Goal: Manage account settings

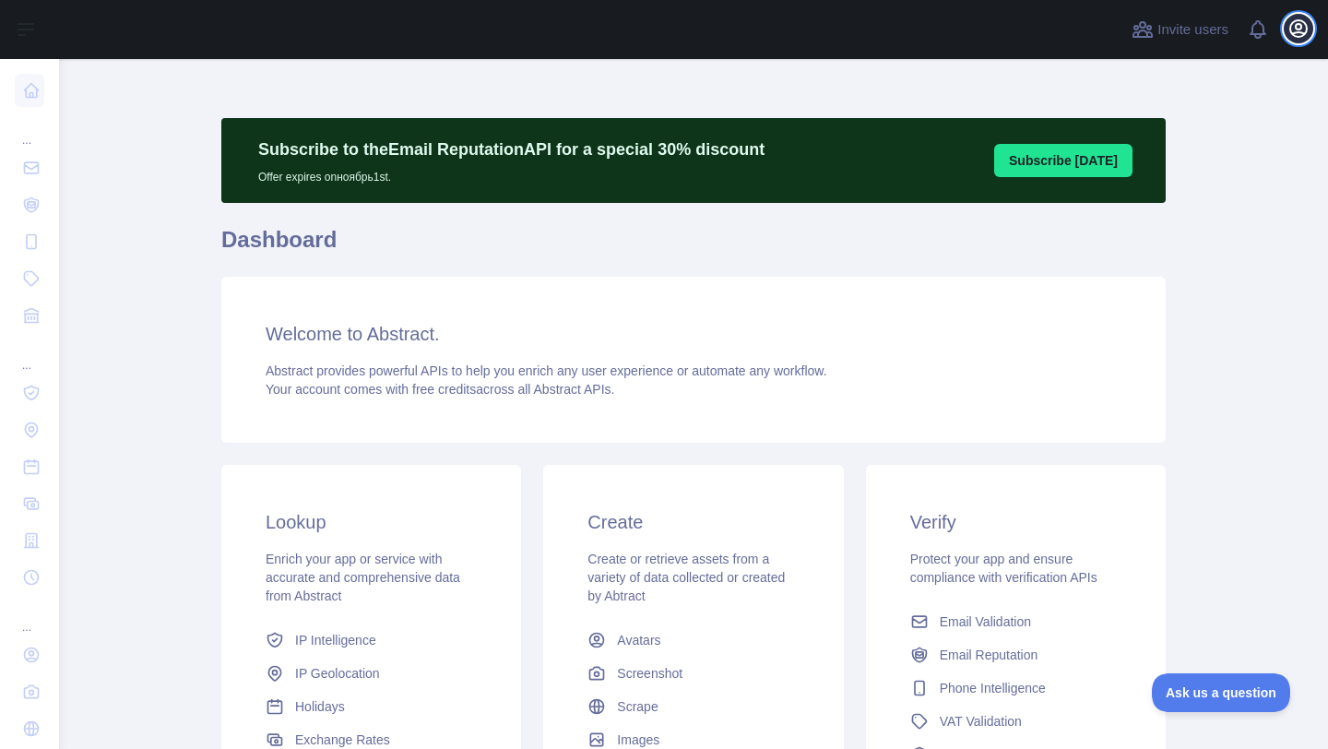
click at [1294, 30] on icon "button" at bounding box center [1299, 29] width 22 height 22
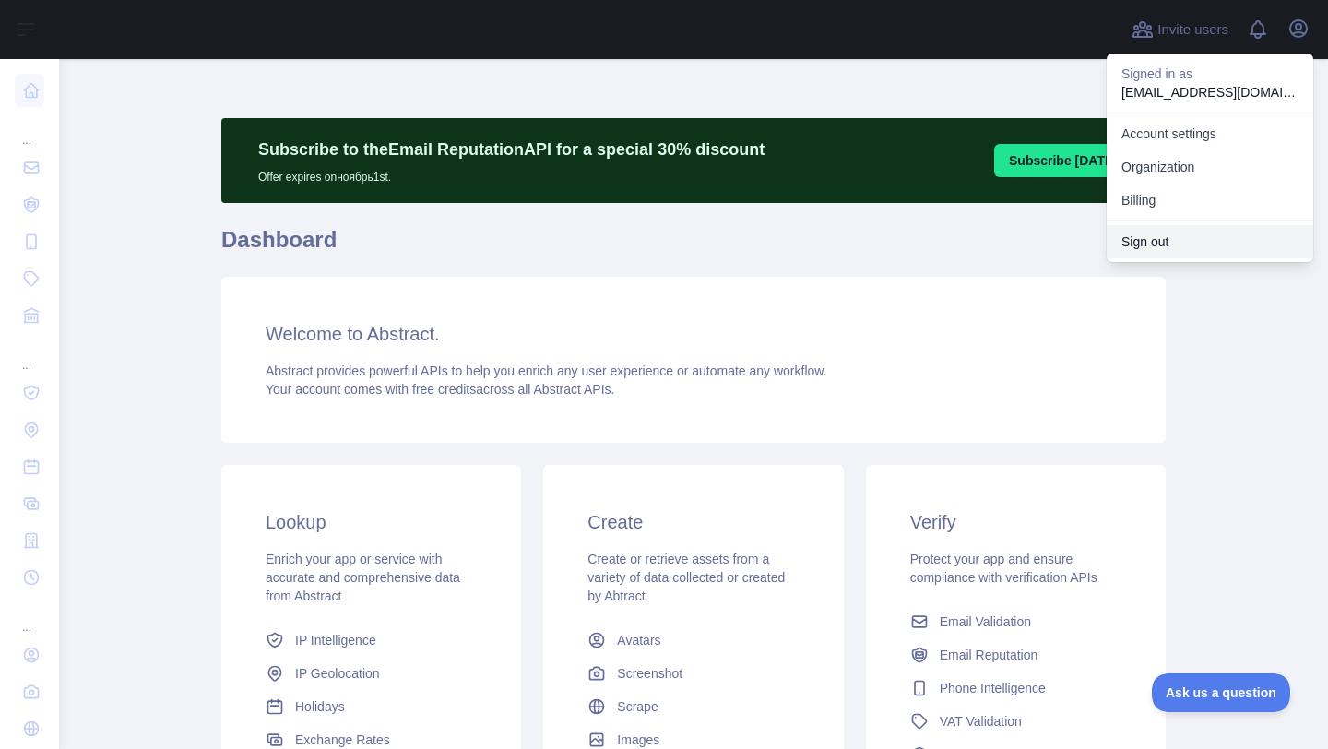
click at [1153, 241] on button "Sign out" at bounding box center [1210, 241] width 207 height 33
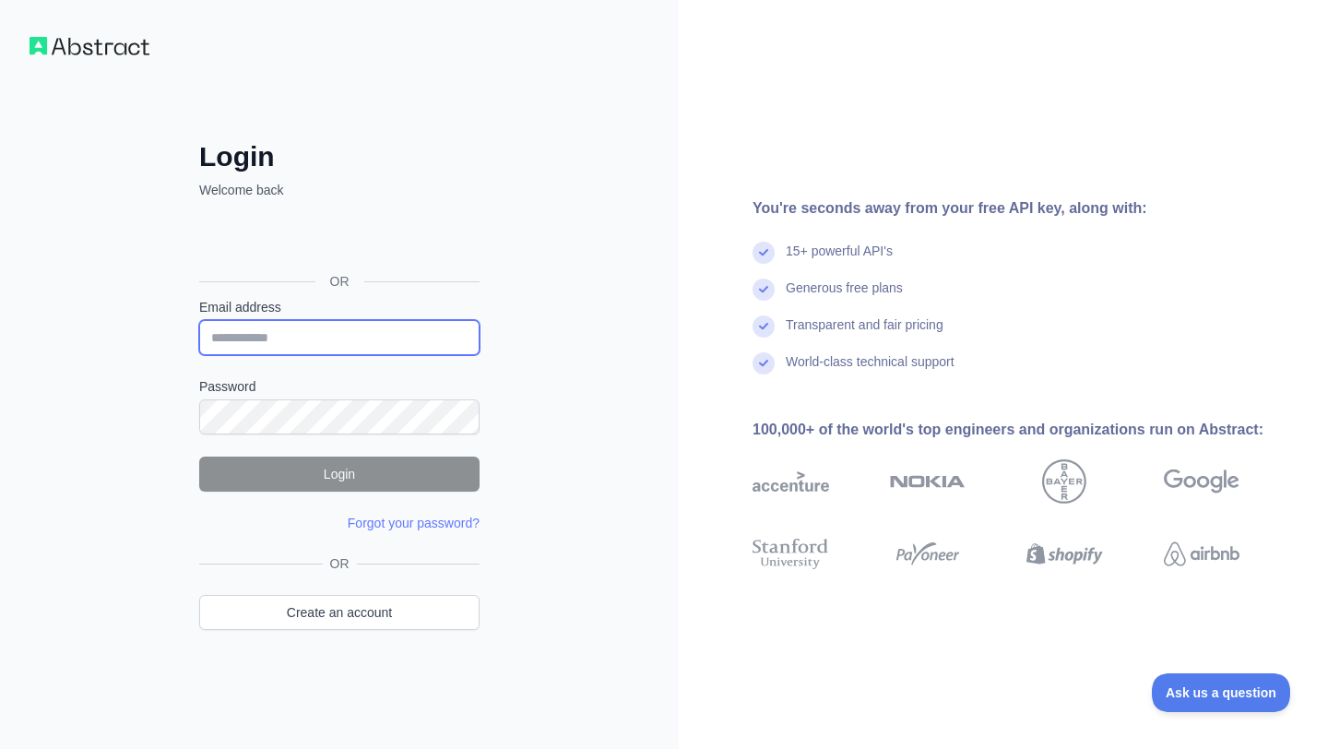
click at [297, 348] on input "Email address" at bounding box center [339, 337] width 280 height 35
type input "**********"
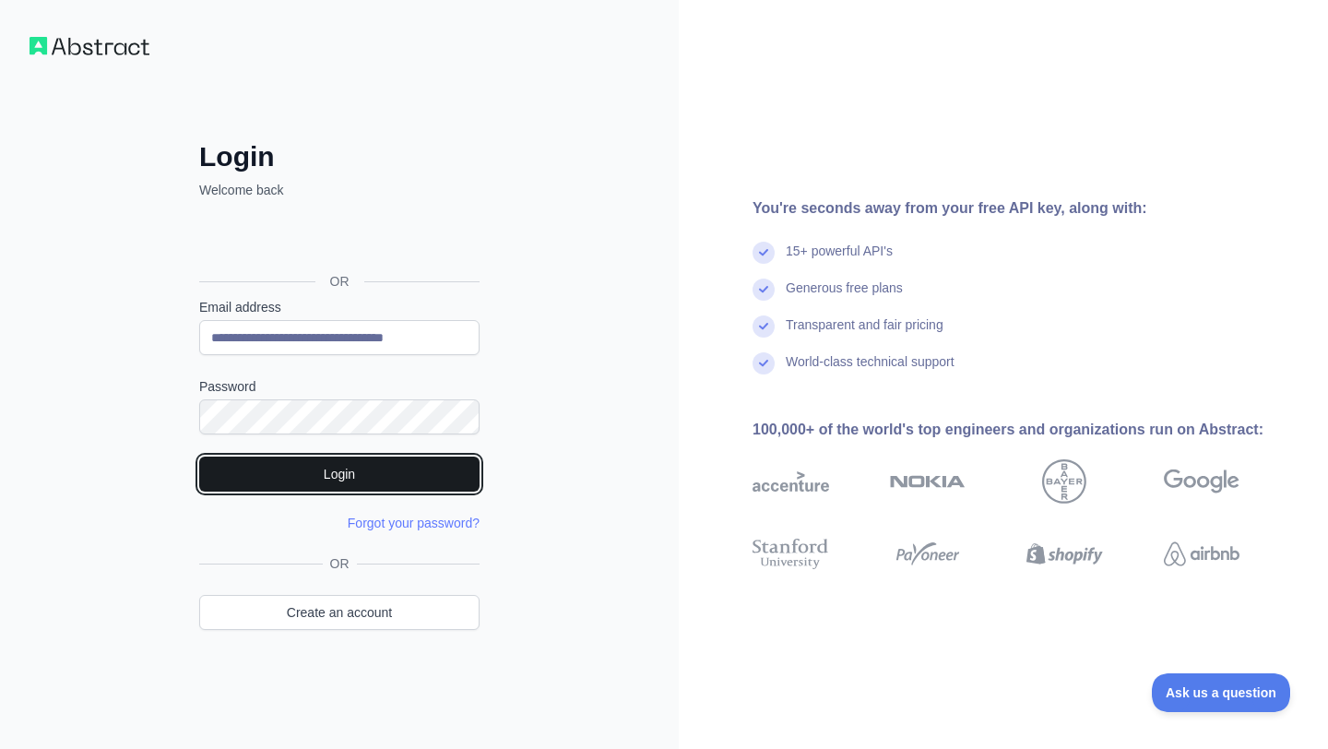
click at [365, 472] on button "Login" at bounding box center [339, 474] width 280 height 35
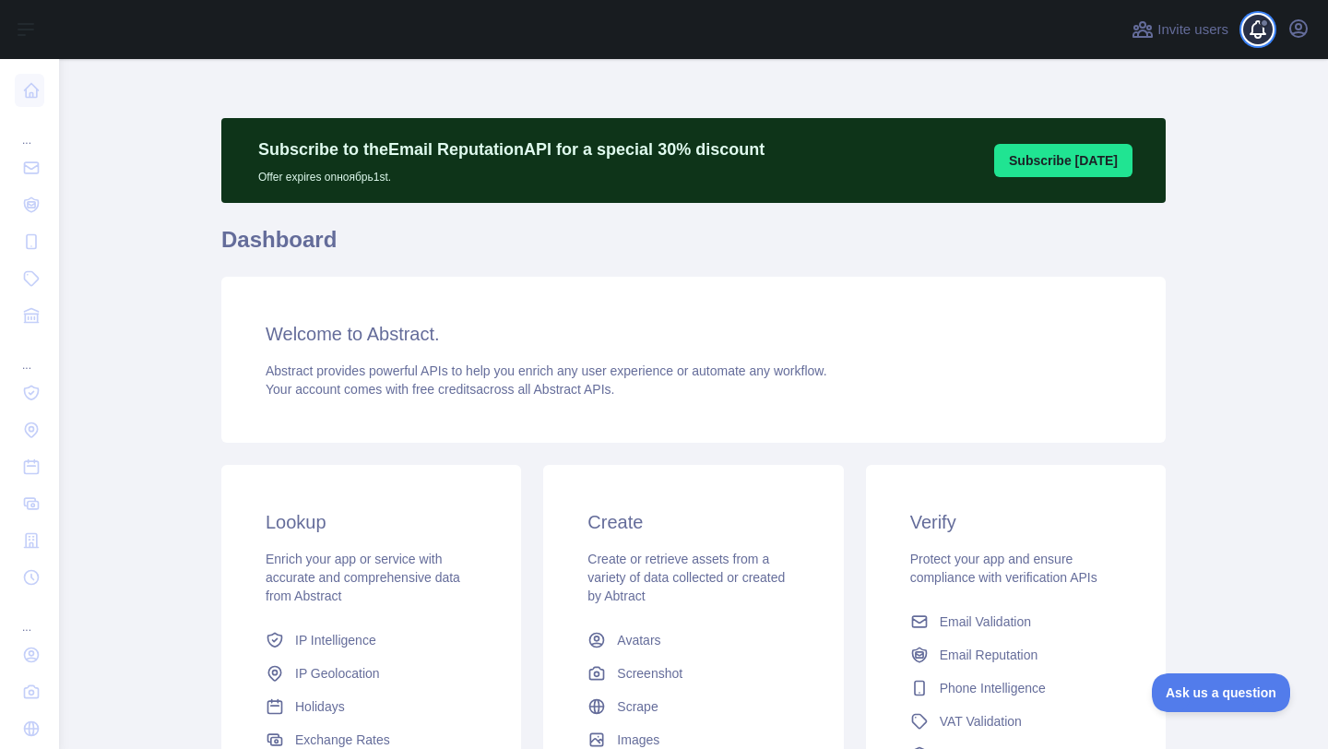
click at [1262, 32] on span at bounding box center [1265, 29] width 37 height 59
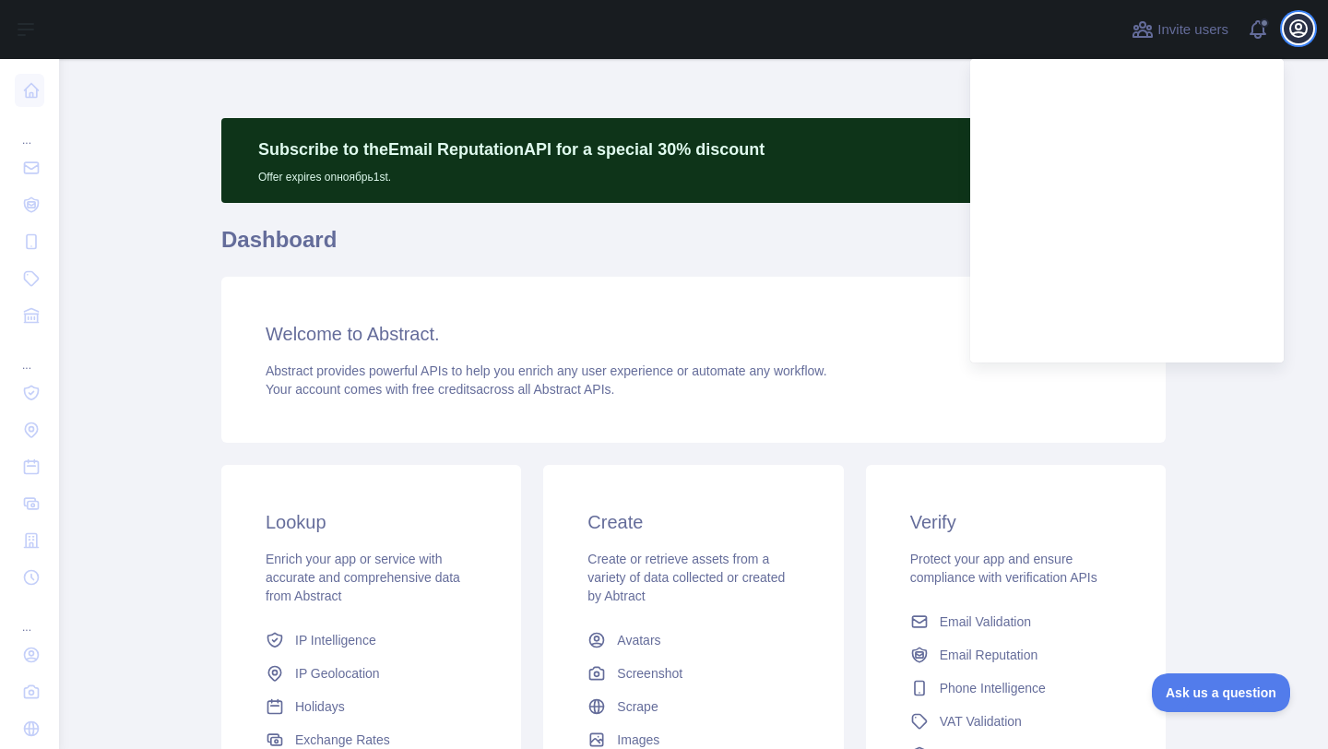
click at [1304, 29] on icon "button" at bounding box center [1299, 29] width 22 height 22
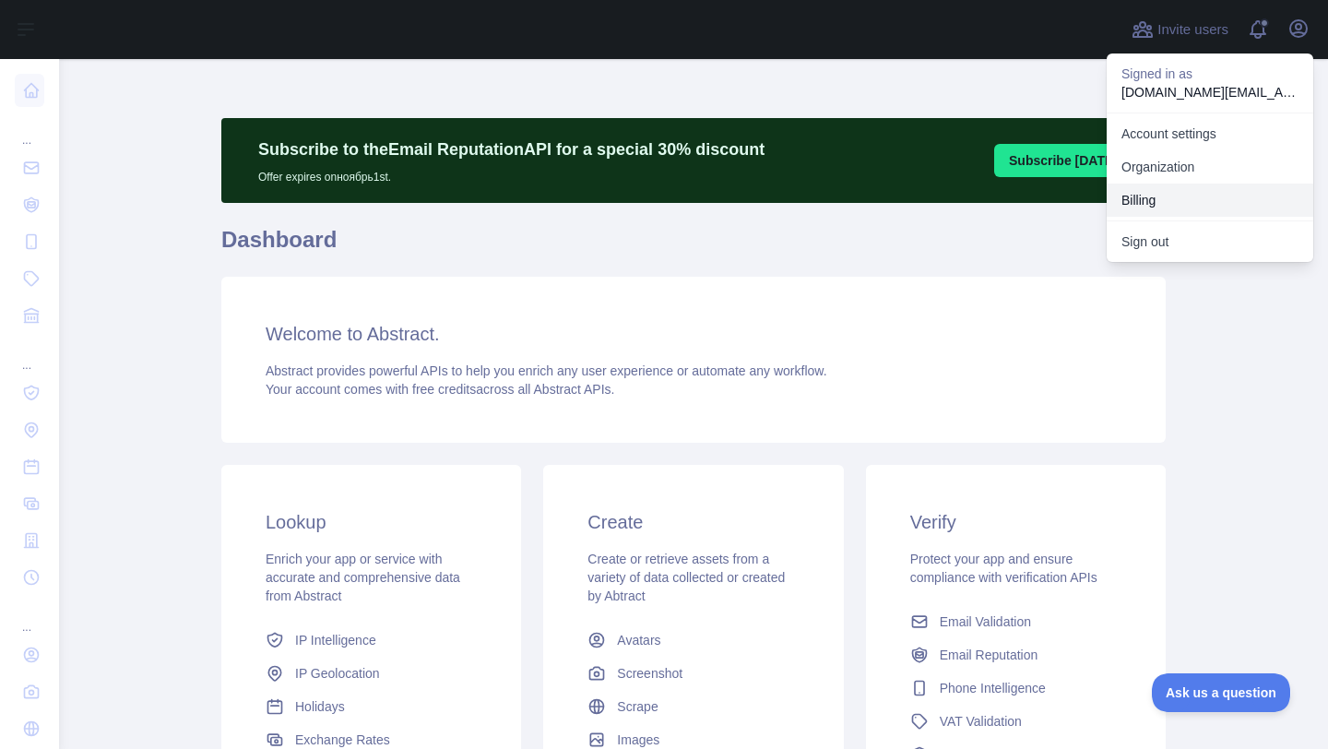
click at [1157, 195] on button "Billing" at bounding box center [1210, 200] width 207 height 33
